Goal: Task Accomplishment & Management: Use online tool/utility

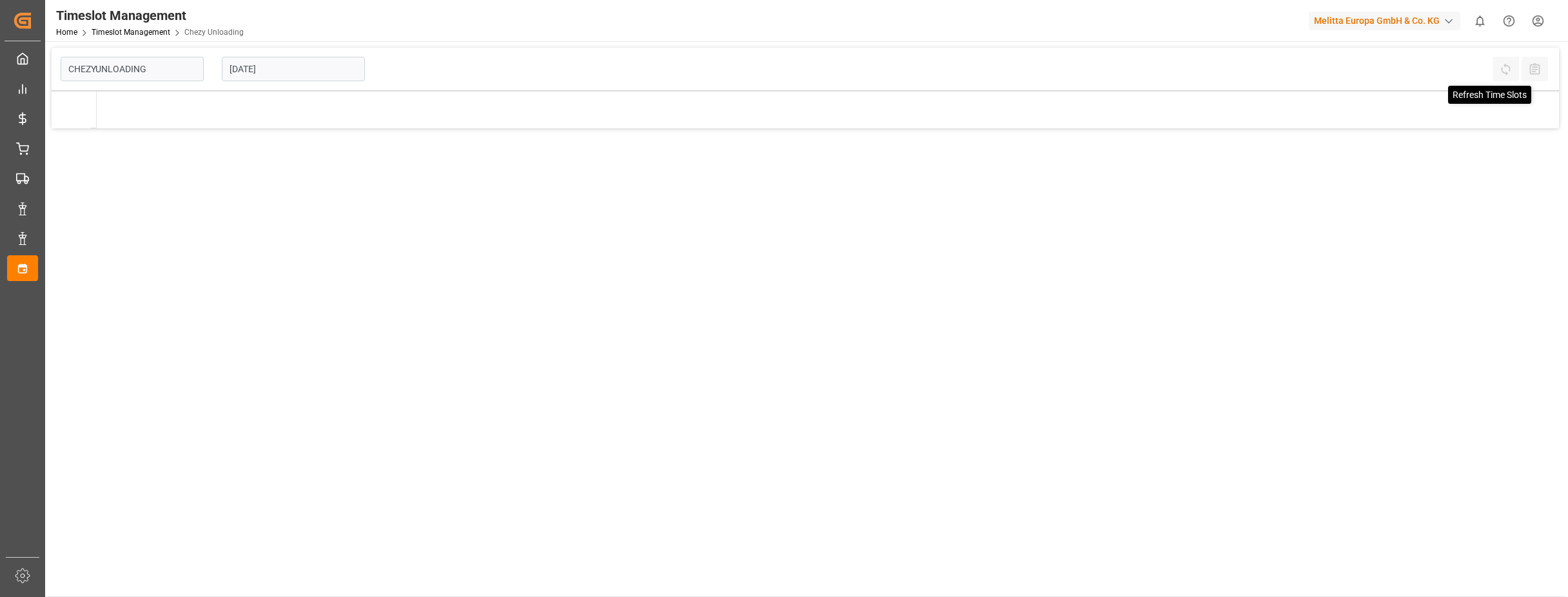
type input "Chezy Unloading"
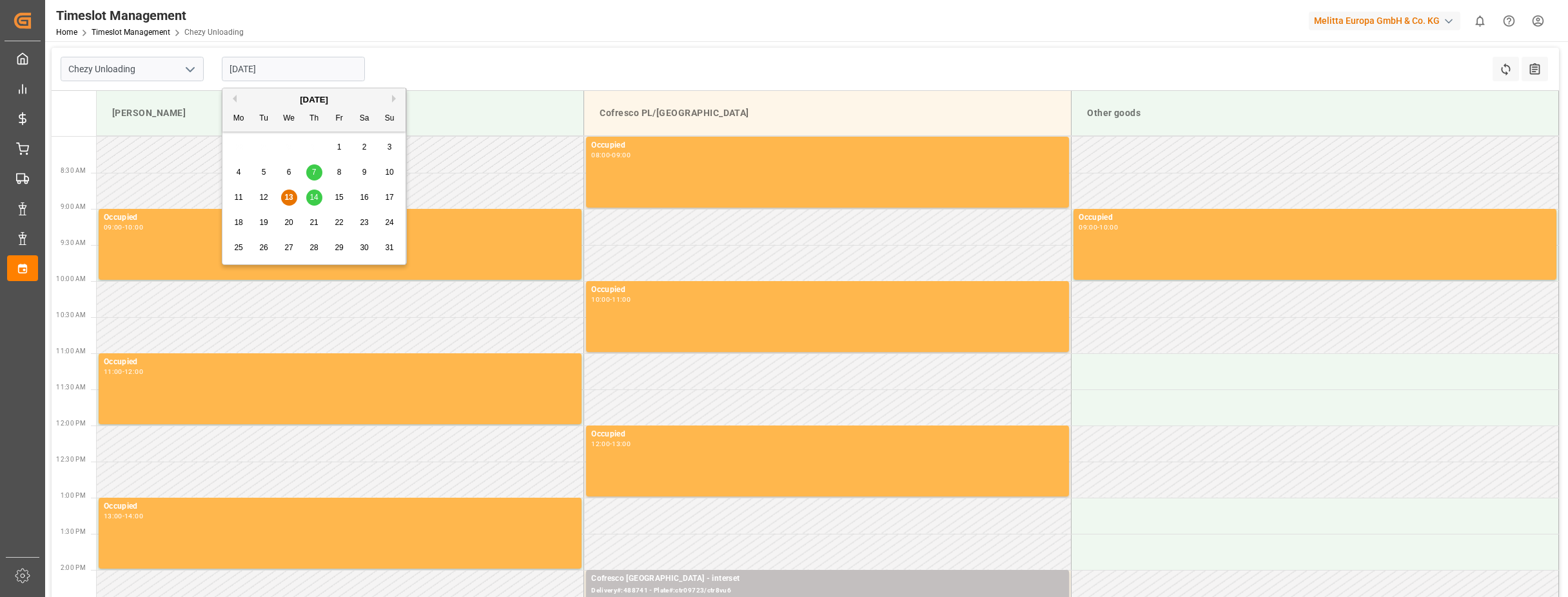
click at [243, 68] on input "[DATE]" at bounding box center [293, 69] width 143 height 24
click at [318, 201] on span "14" at bounding box center [313, 197] width 8 height 9
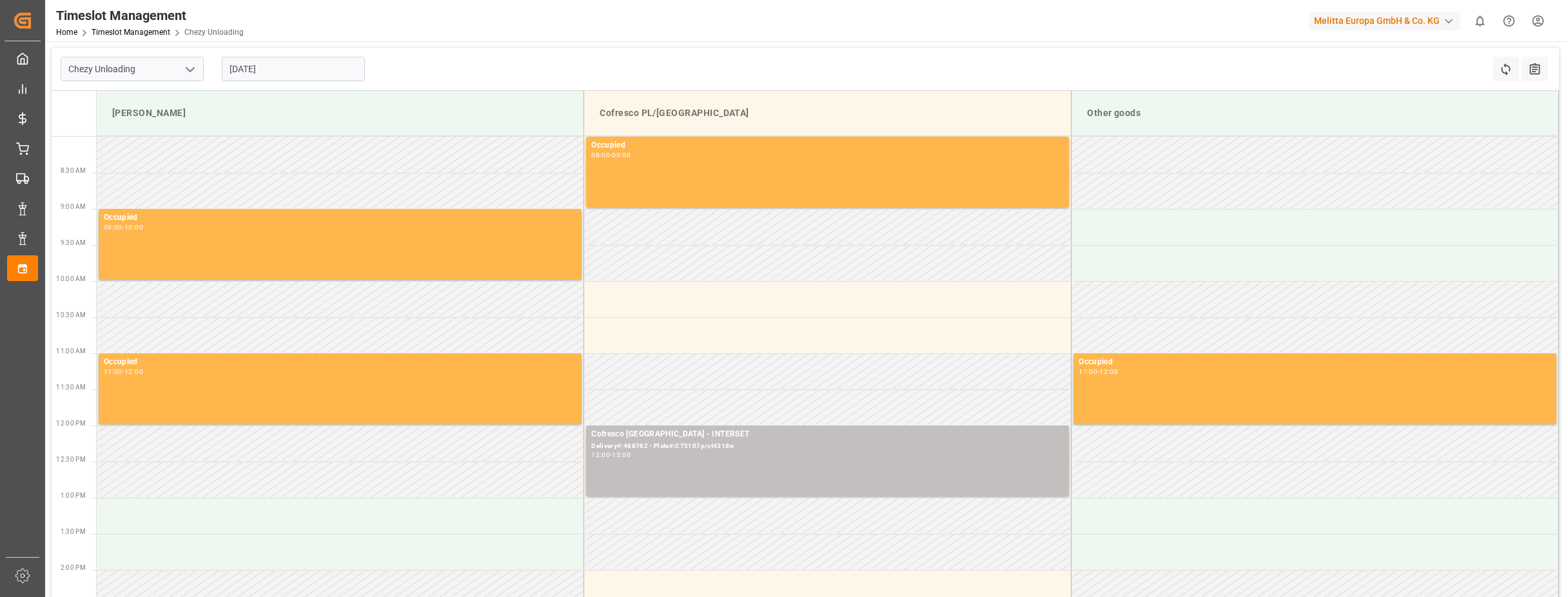
click at [240, 71] on input "[DATE]" at bounding box center [293, 69] width 143 height 24
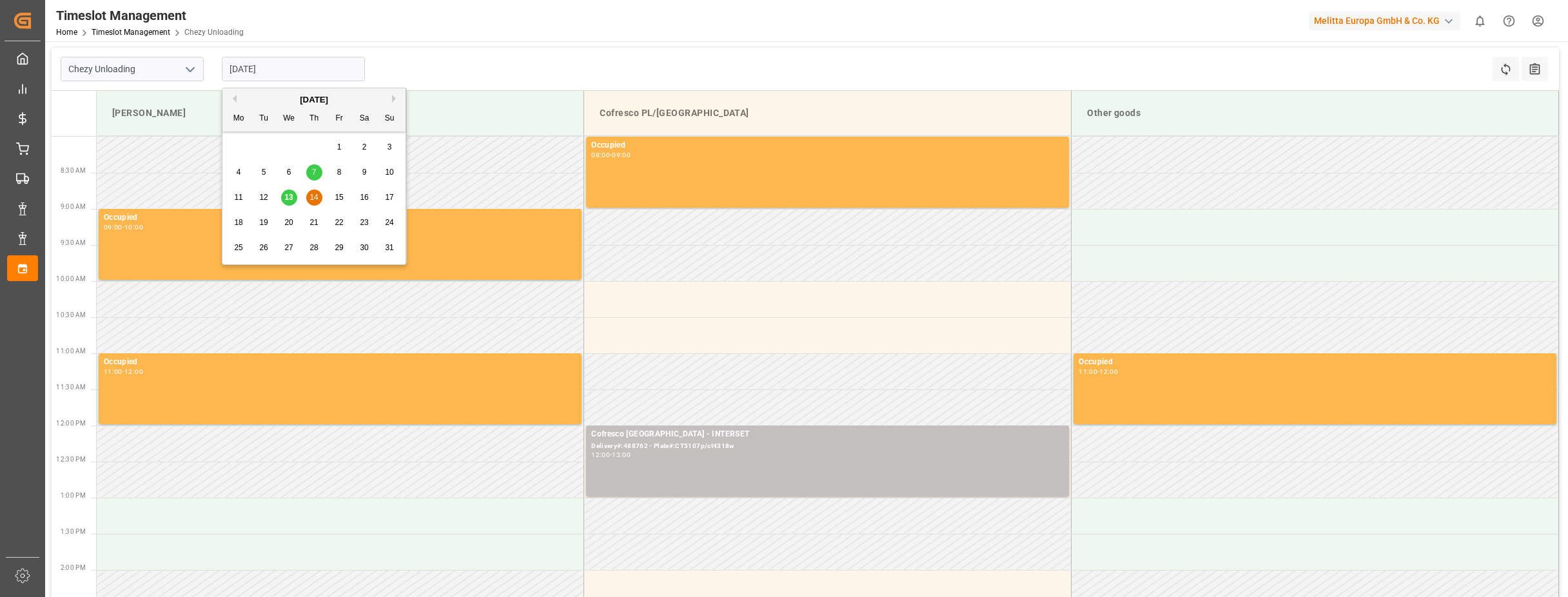
click at [290, 196] on span "13" at bounding box center [288, 197] width 8 height 9
type input "[DATE]"
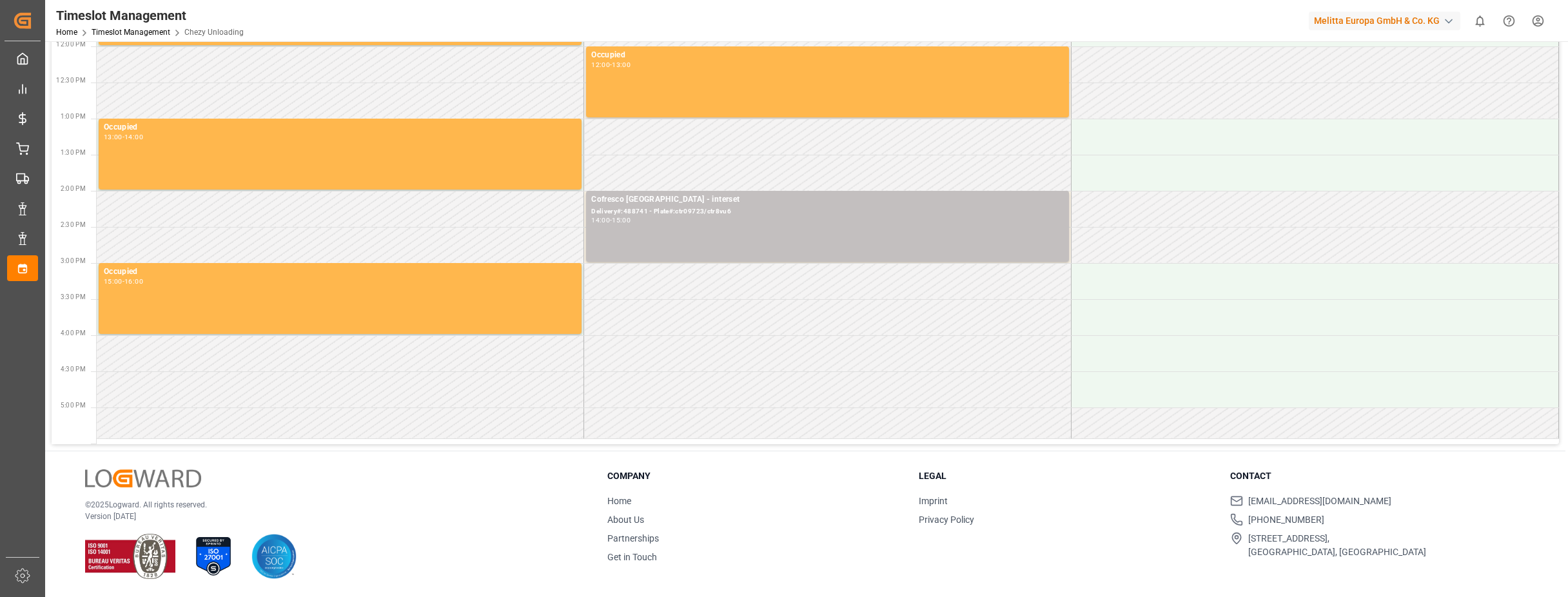
scroll to position [250, 0]
